Goal: Task Accomplishment & Management: Complete application form

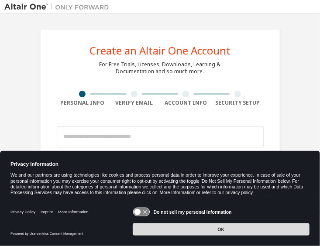
click at [200, 226] on button "OK" at bounding box center [221, 230] width 177 height 12
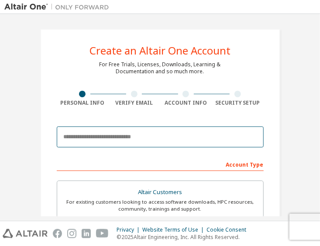
click at [177, 135] on input "email" at bounding box center [160, 137] width 207 height 21
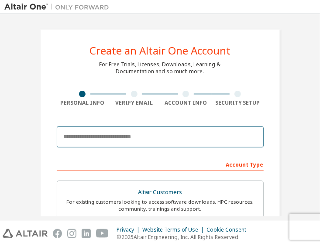
click at [110, 138] on input "email" at bounding box center [160, 137] width 207 height 21
type input "**********"
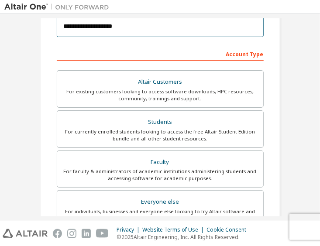
scroll to position [114, 0]
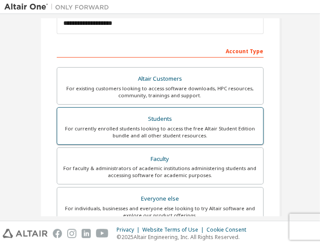
click at [191, 124] on div "Students" at bounding box center [160, 119] width 196 height 12
click at [167, 120] on div "Students" at bounding box center [160, 119] width 196 height 12
click at [155, 128] on div "For currently enrolled students looking to access the free Altair Student Editi…" at bounding box center [160, 132] width 196 height 14
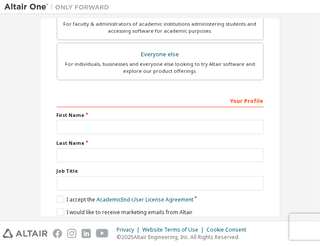
scroll to position [259, 0]
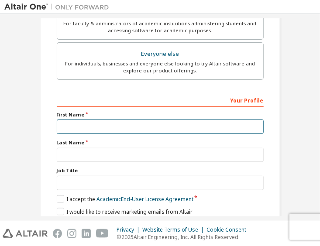
click at [172, 125] on input "text" at bounding box center [160, 127] width 207 height 14
type input "*******"
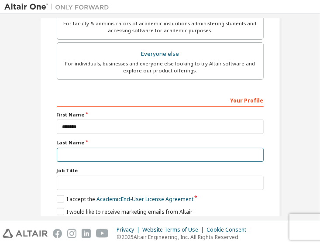
click at [86, 151] on input "text" at bounding box center [160, 155] width 207 height 14
type input "****"
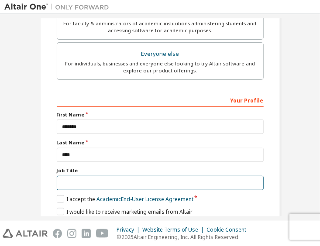
click at [85, 182] on input "text" at bounding box center [160, 183] width 207 height 14
click at [83, 179] on input "text" at bounding box center [160, 183] width 207 height 14
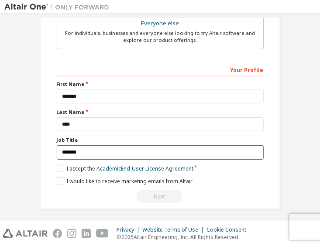
scroll to position [290, 0]
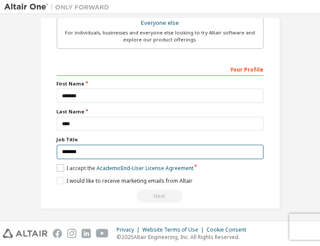
type input "*******"
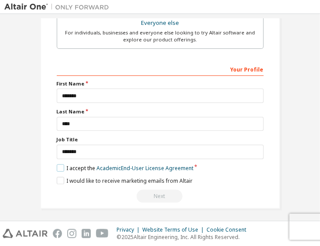
click at [59, 166] on label "I accept the Academic End-User License Agreement" at bounding box center [125, 168] width 137 height 7
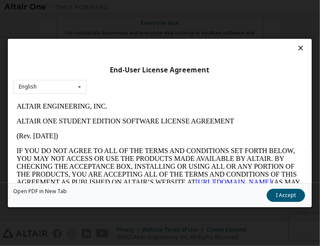
scroll to position [0, 0]
click at [295, 194] on button "I Accept" at bounding box center [286, 195] width 38 height 13
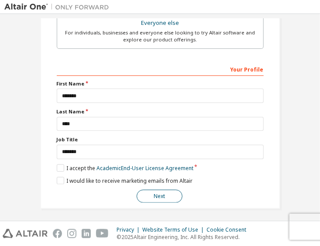
click at [160, 197] on button "Next" at bounding box center [160, 196] width 46 height 13
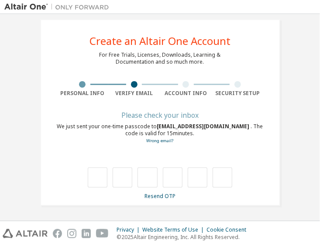
scroll to position [10, 0]
type input "*"
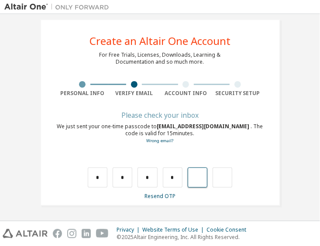
type input "*"
